Goal: Communication & Community: Ask a question

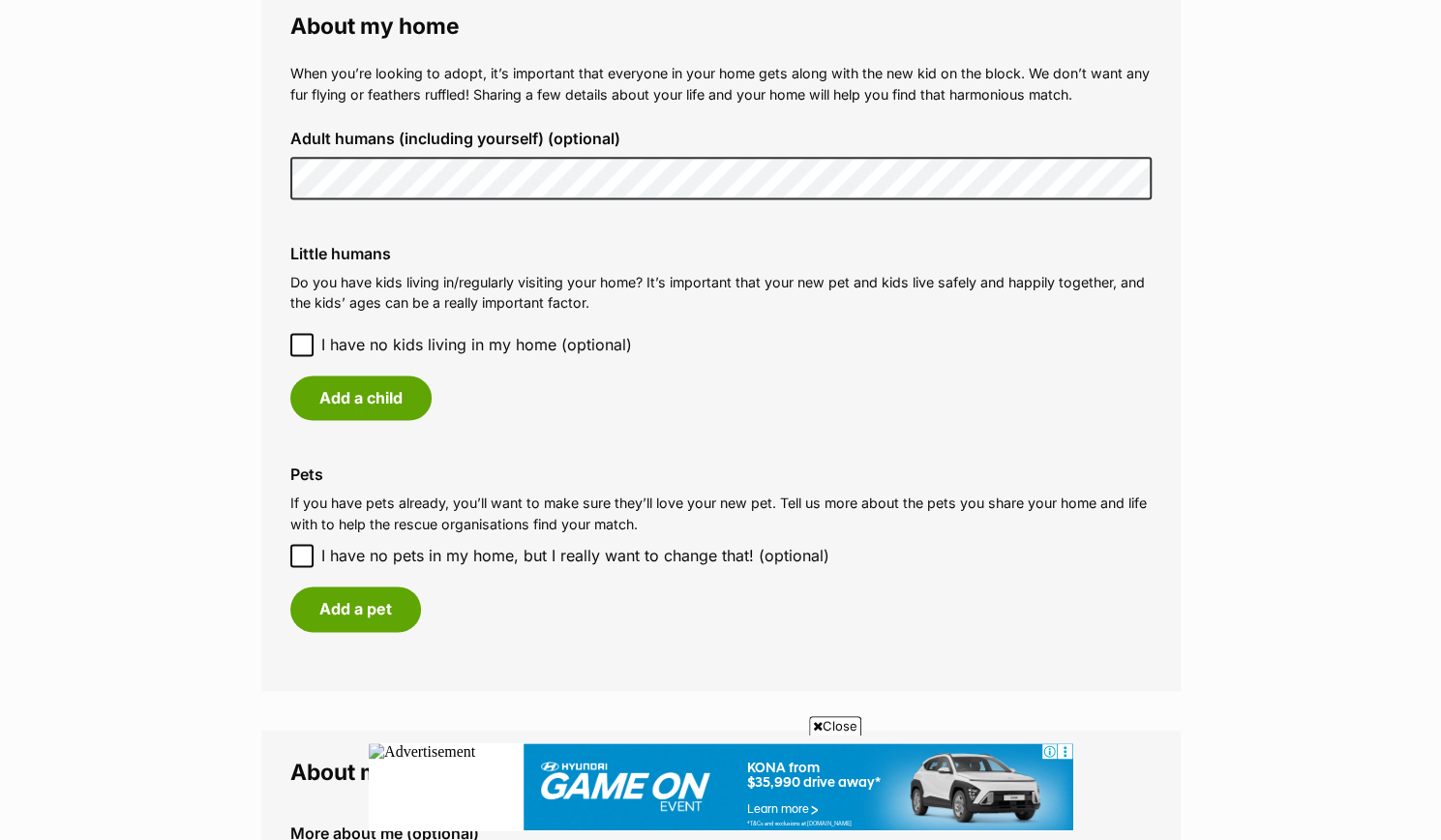
click at [300, 554] on icon at bounding box center [302, 555] width 14 height 14
click at [300, 554] on input "I have no pets in my home, but I really want to change that! (optional)" at bounding box center [302, 555] width 23 height 23
checkbox input "true"
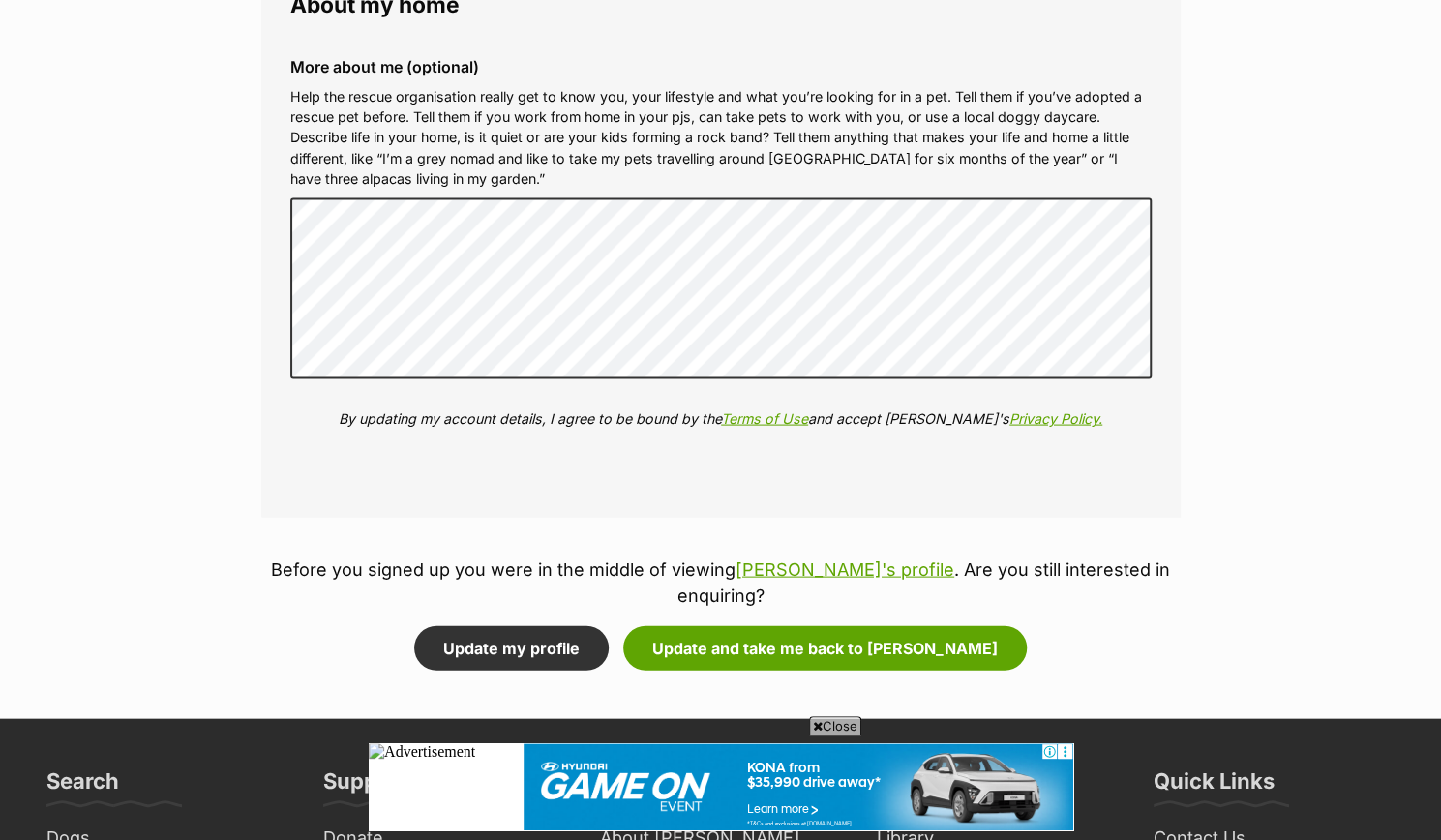
scroll to position [2145, 0]
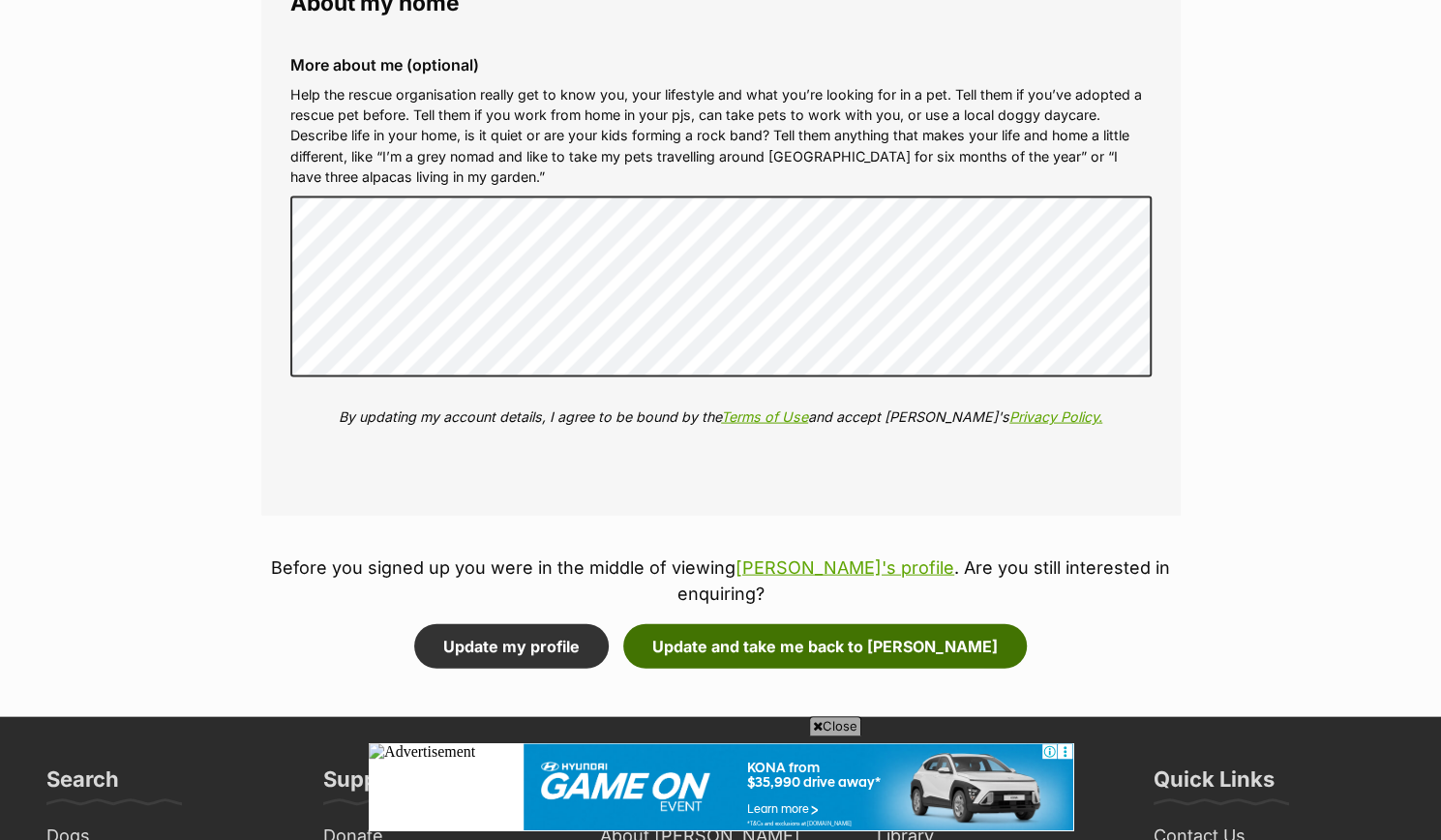
click at [684, 640] on button "Update and take me back to Rose Petal" at bounding box center [825, 645] width 404 height 45
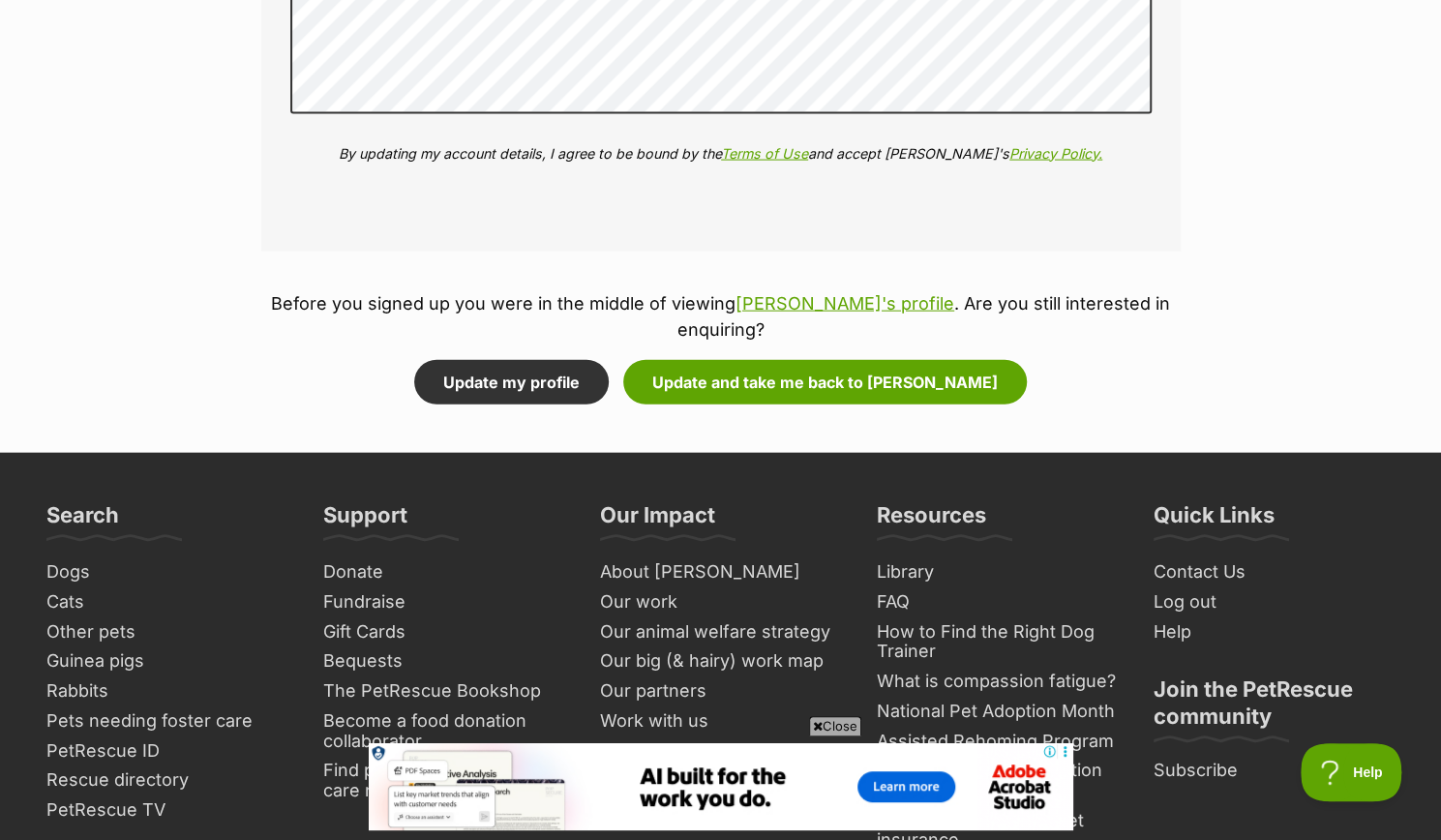
scroll to position [2673, 0]
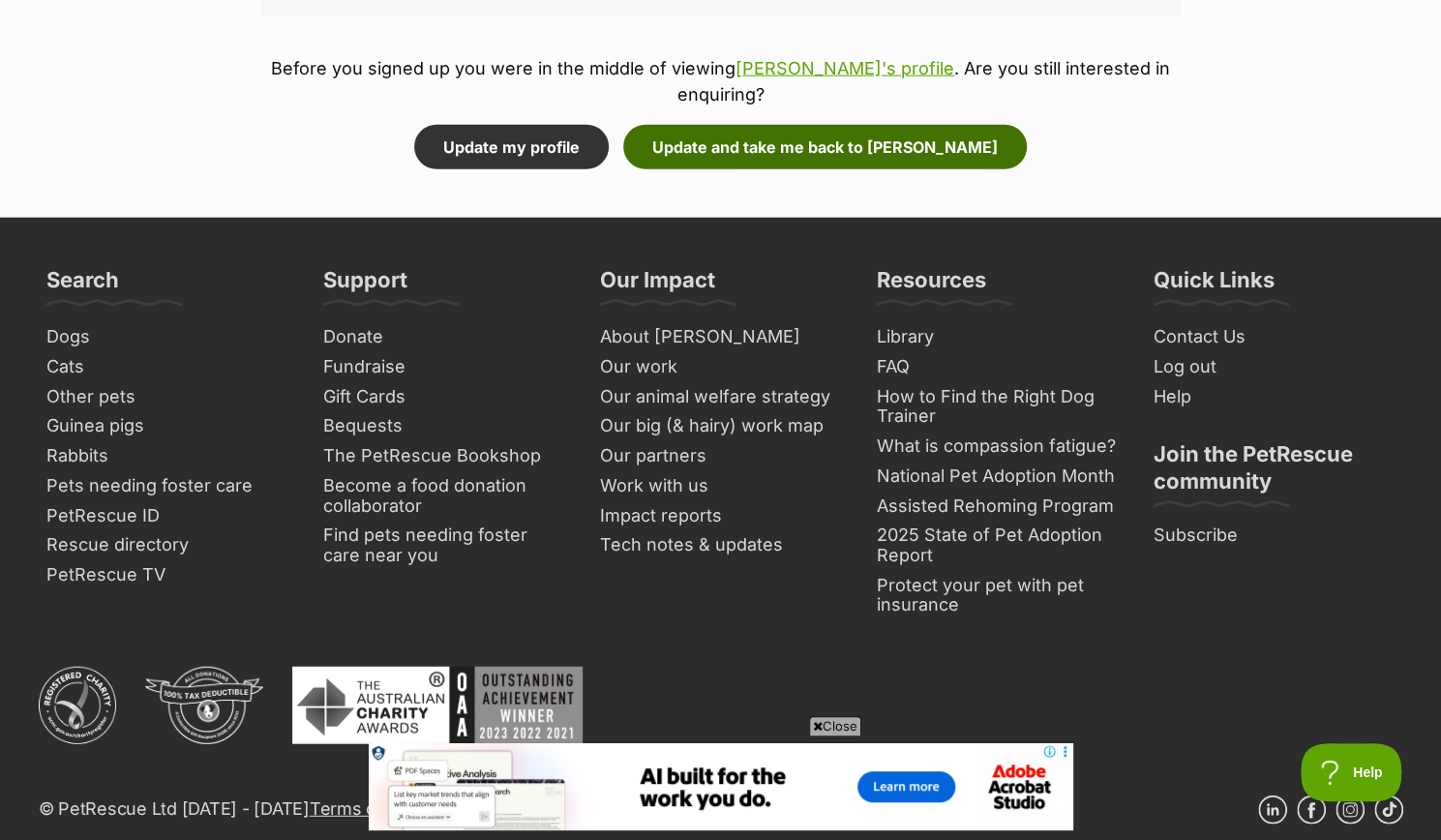
click at [898, 150] on button "Update and take me back to [PERSON_NAME]" at bounding box center [825, 147] width 404 height 45
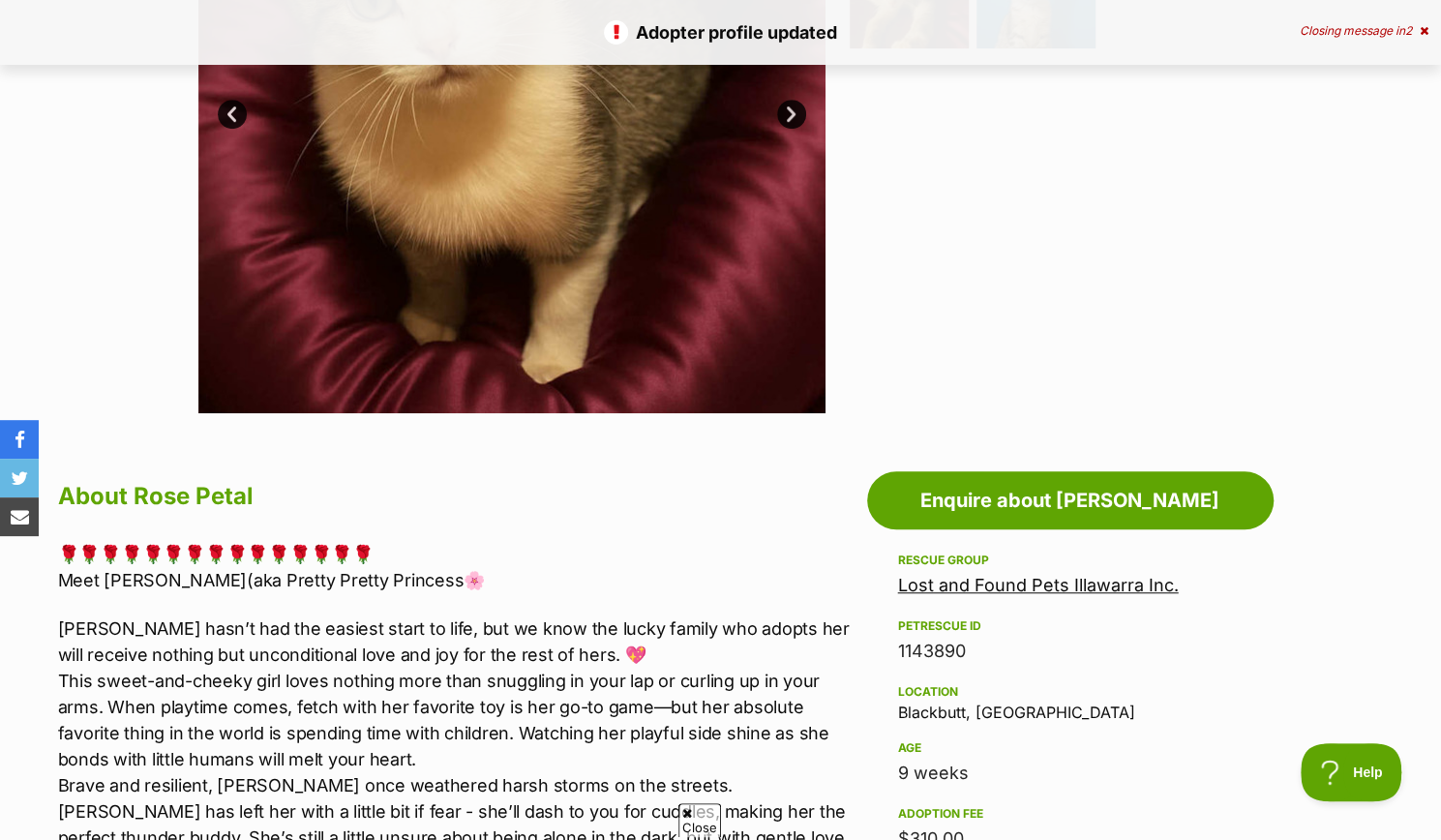
scroll to position [745, 0]
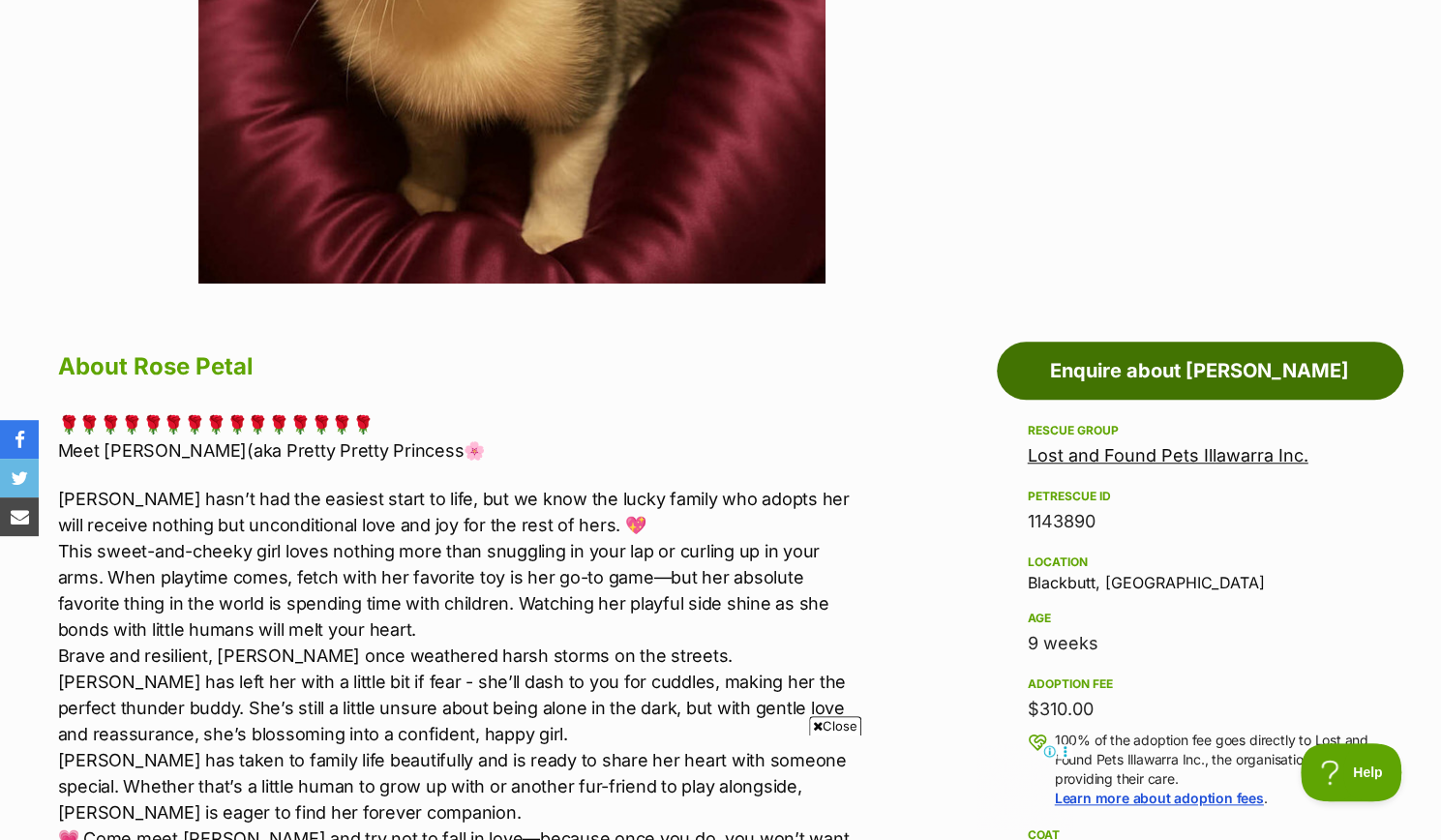
scroll to position [0, 0]
click at [1036, 372] on link "Enquire about [PERSON_NAME]" at bounding box center [1200, 370] width 407 height 58
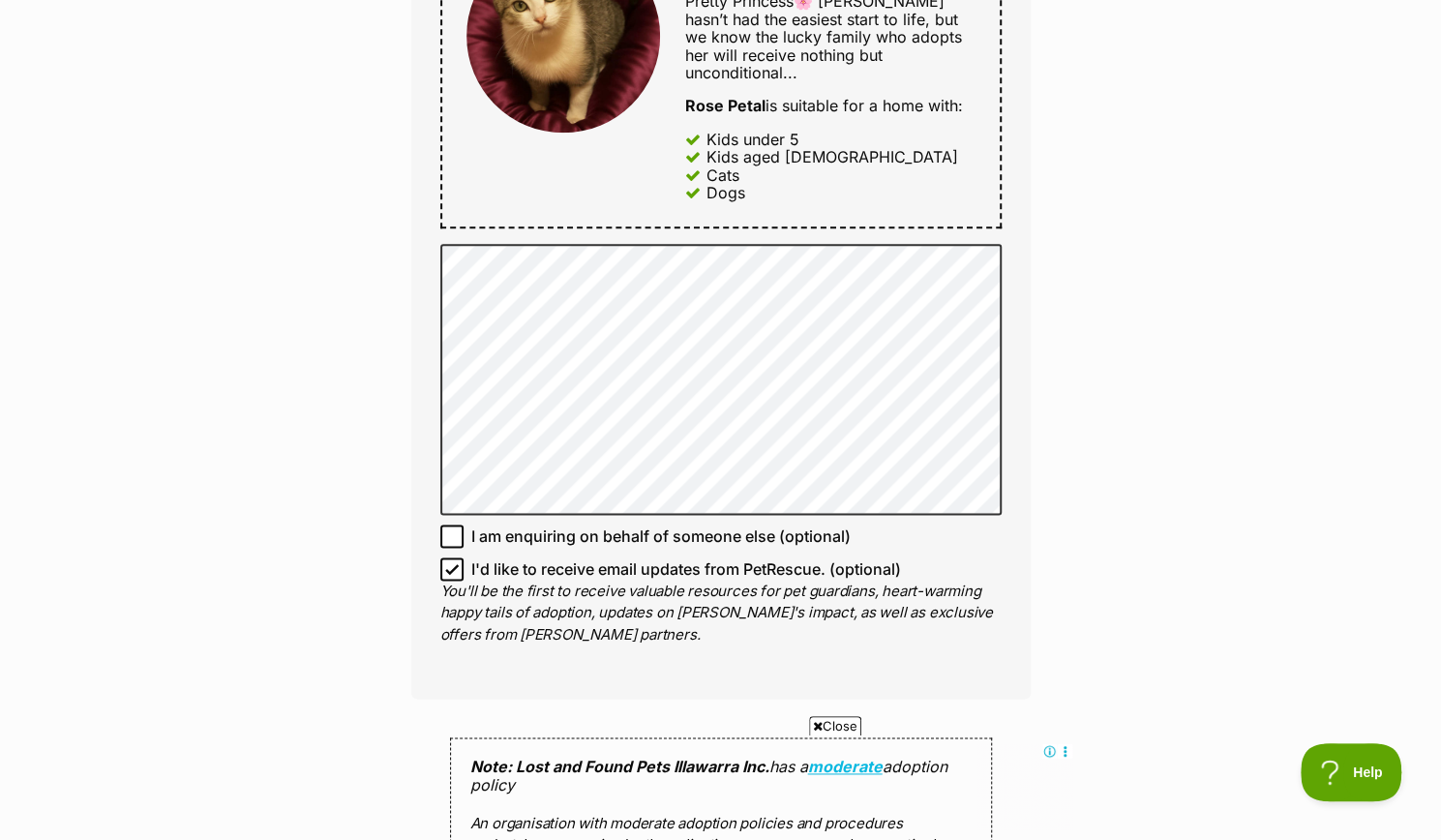
click at [1076, 642] on div "Enquire about Rose Petal Want to increase your chances of a successful enquiry?…" at bounding box center [720, 317] width 1441 height 2560
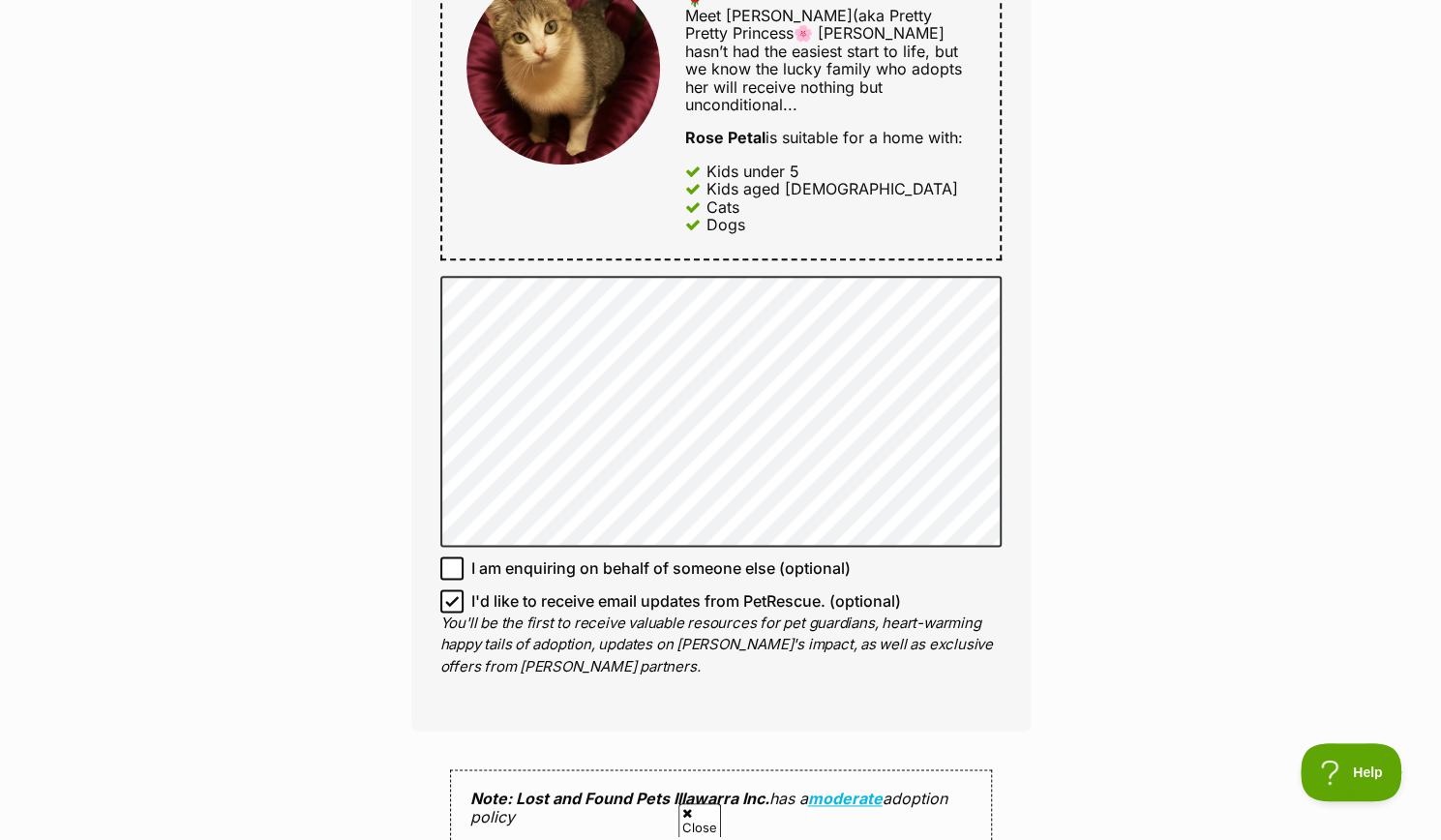
click at [298, 716] on div "Enquire about Rose Petal Want to increase your chances of a successful enquiry?…" at bounding box center [720, 349] width 1441 height 2560
click at [346, 215] on div "Enquire about Rose Petal Want to increase your chances of a successful enquiry?…" at bounding box center [720, 349] width 1441 height 2560
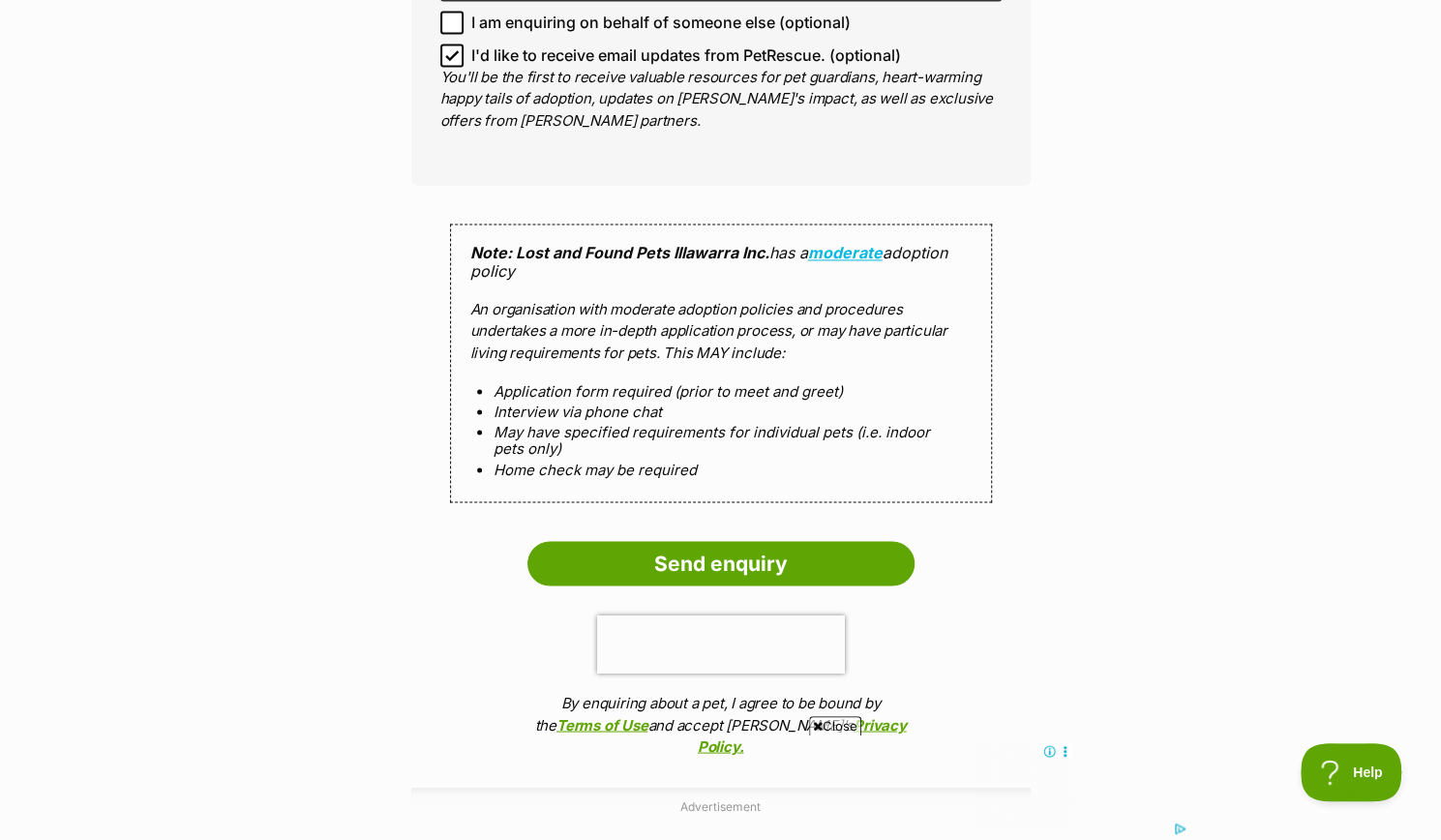
scroll to position [1661, 0]
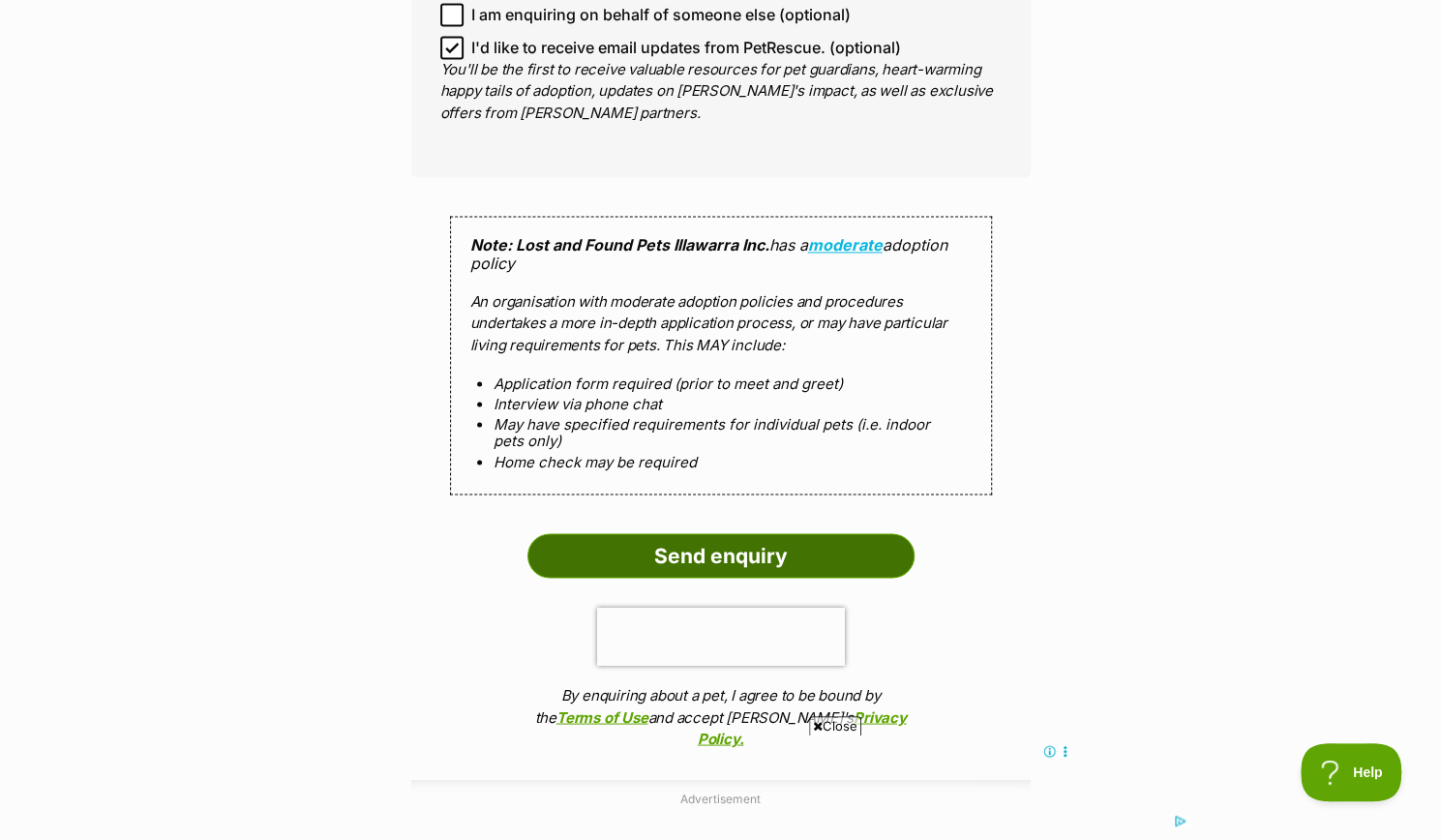
click at [698, 533] on input "Send enquiry" at bounding box center [720, 555] width 387 height 45
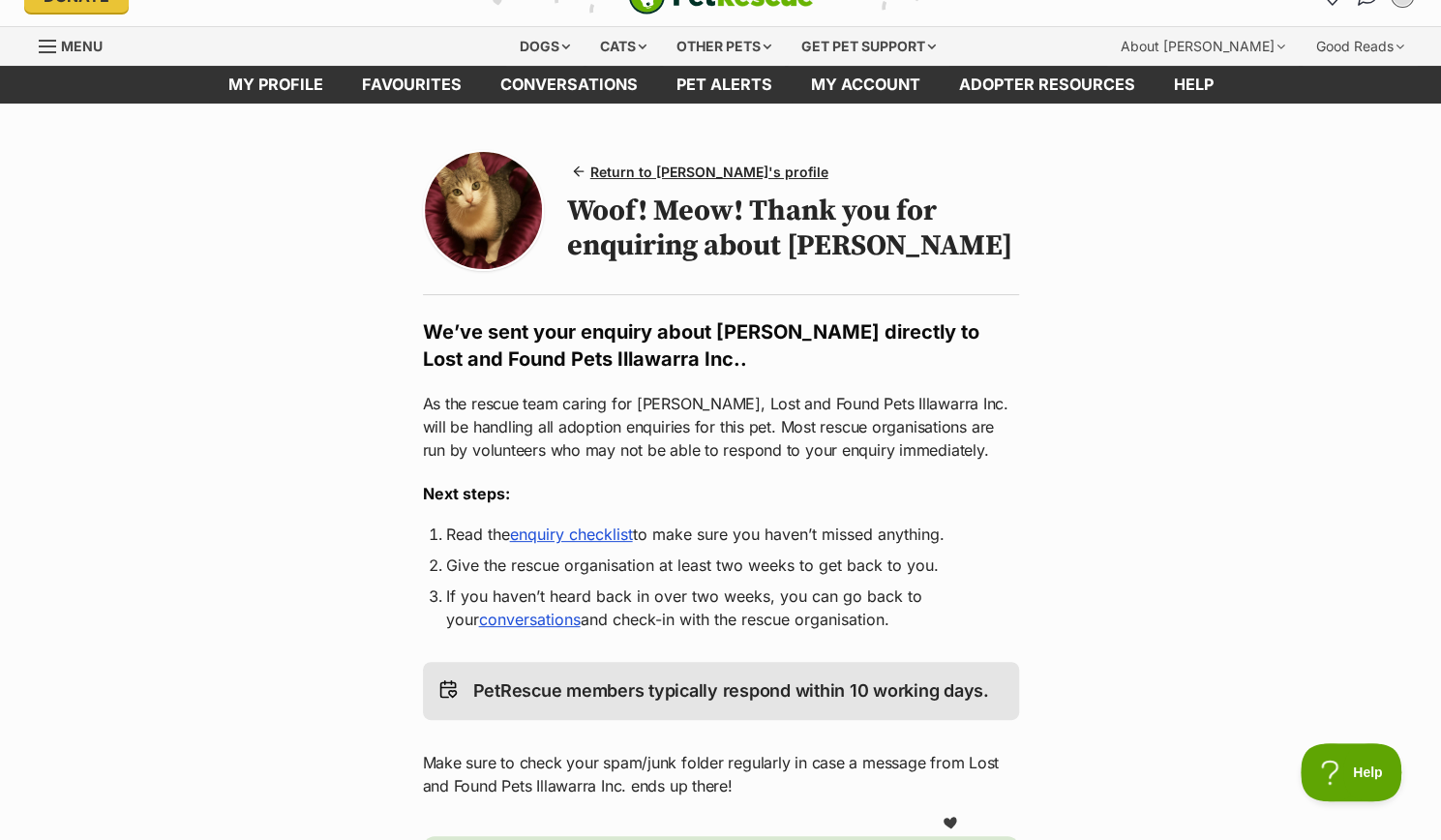
click at [786, 446] on p "As the rescue team caring for [PERSON_NAME], Lost and Found Pets Illawarra Inc.…" at bounding box center [721, 426] width 597 height 69
